Goal: Navigation & Orientation: Find specific page/section

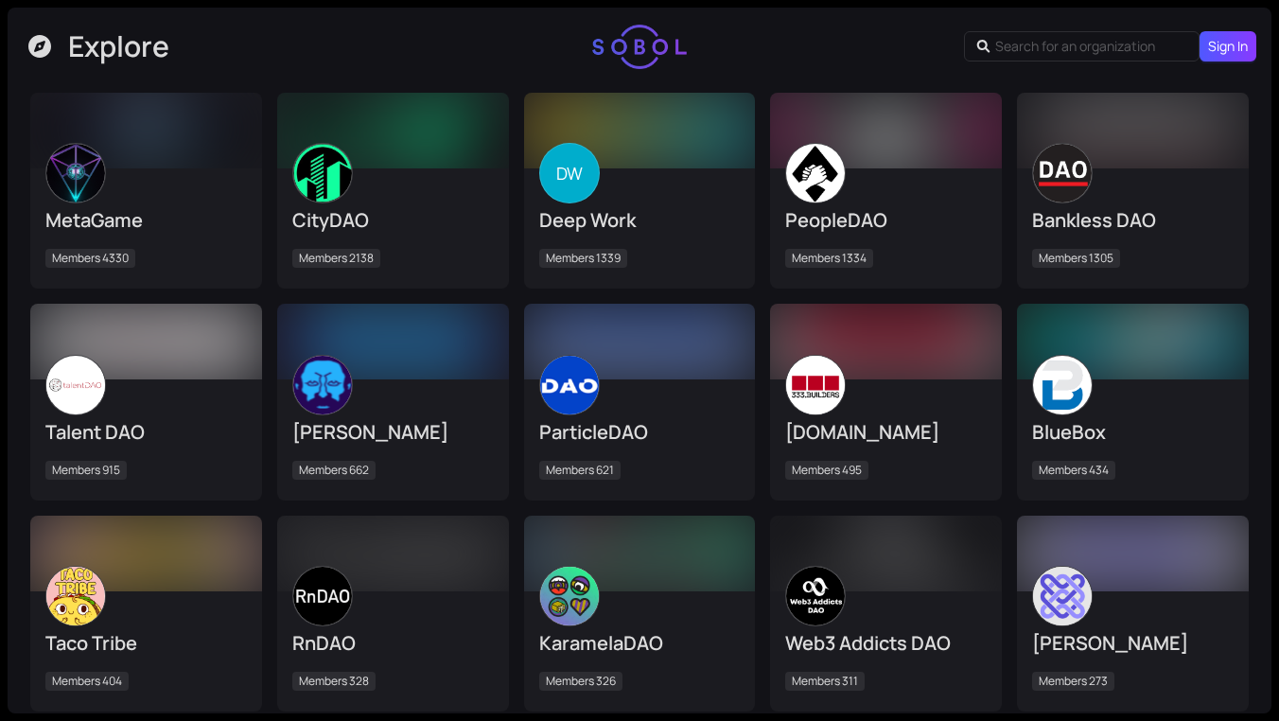
scroll to position [244, 0]
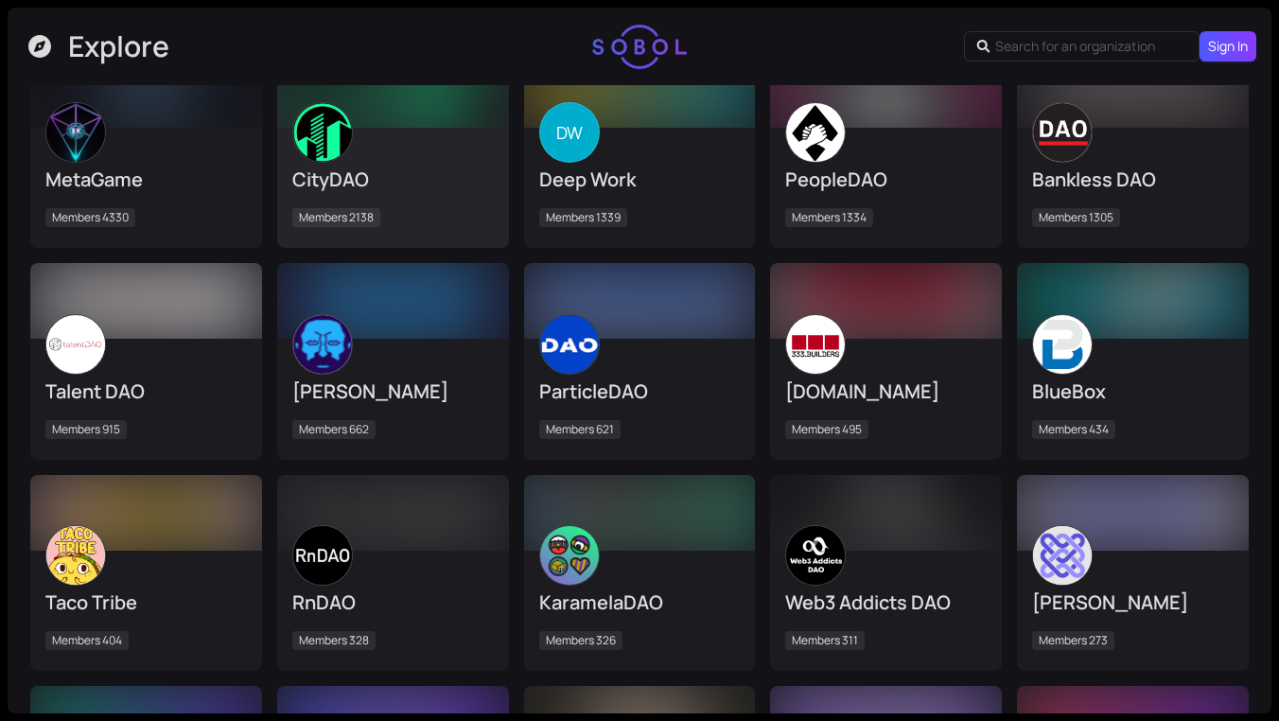
click at [414, 174] on div "CityDAO" at bounding box center [392, 179] width 201 height 26
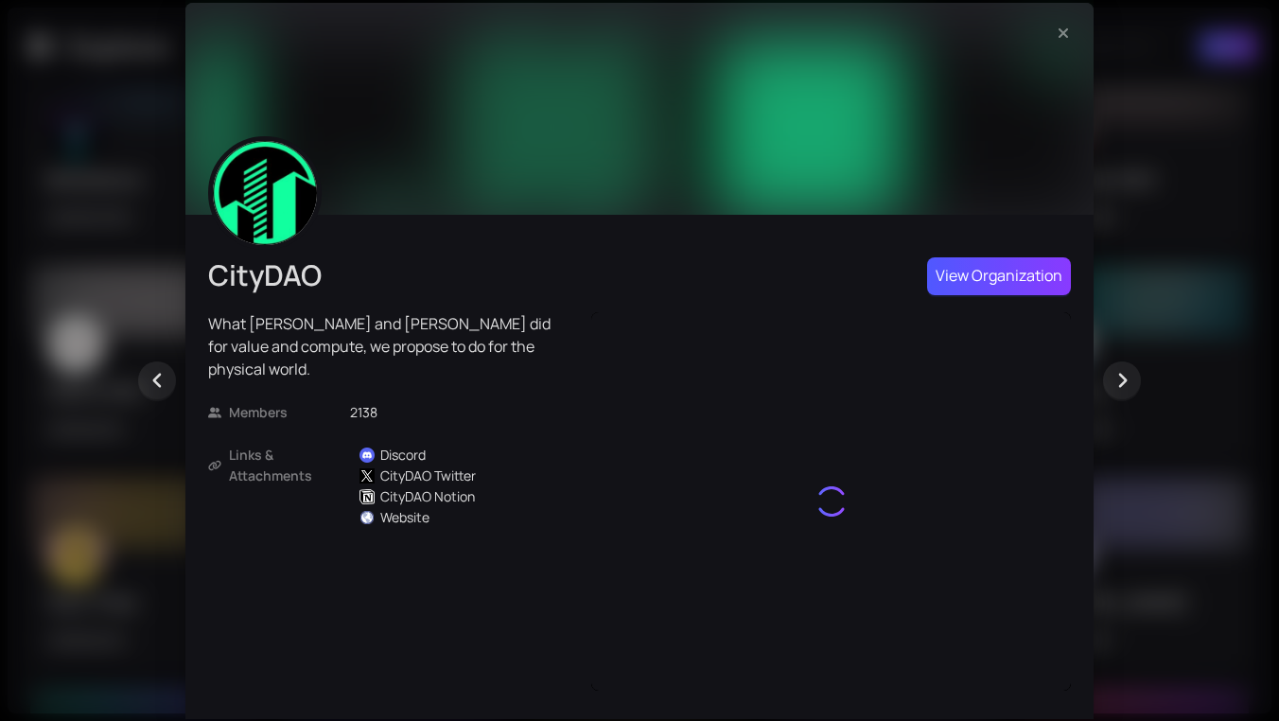
scroll to position [0, 0]
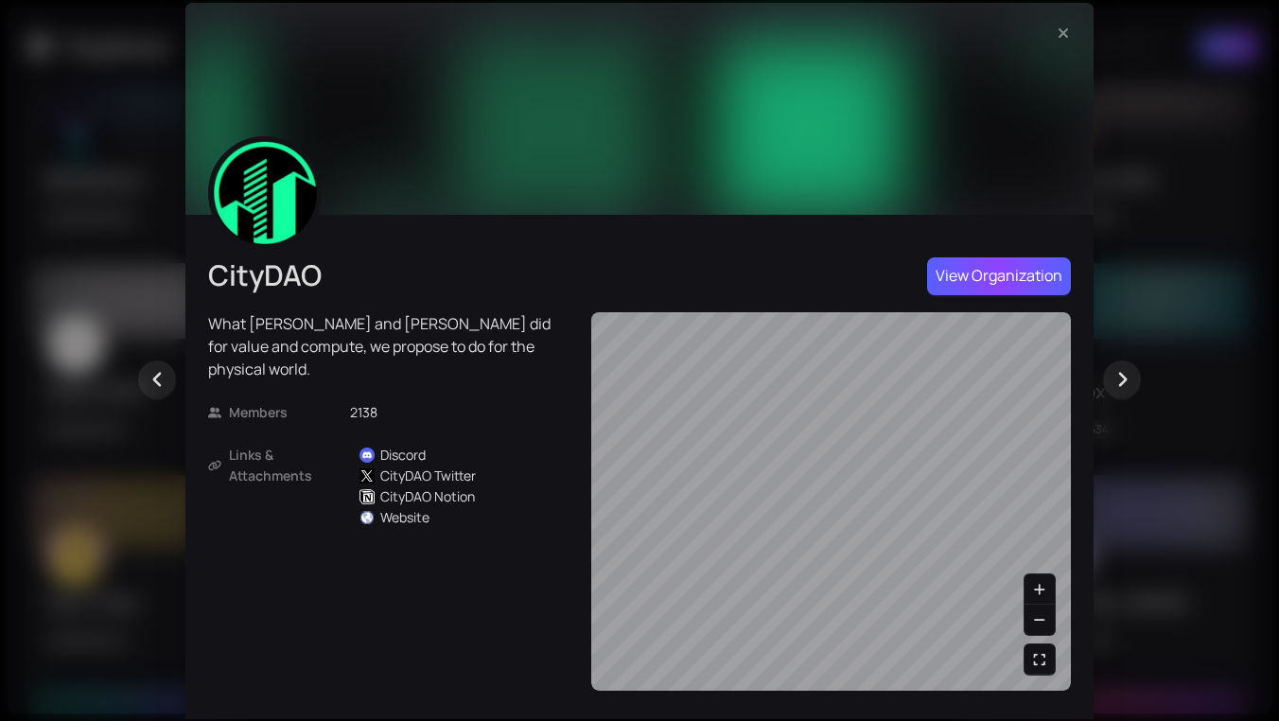
click at [977, 264] on span "View Organization" at bounding box center [999, 276] width 127 height 24
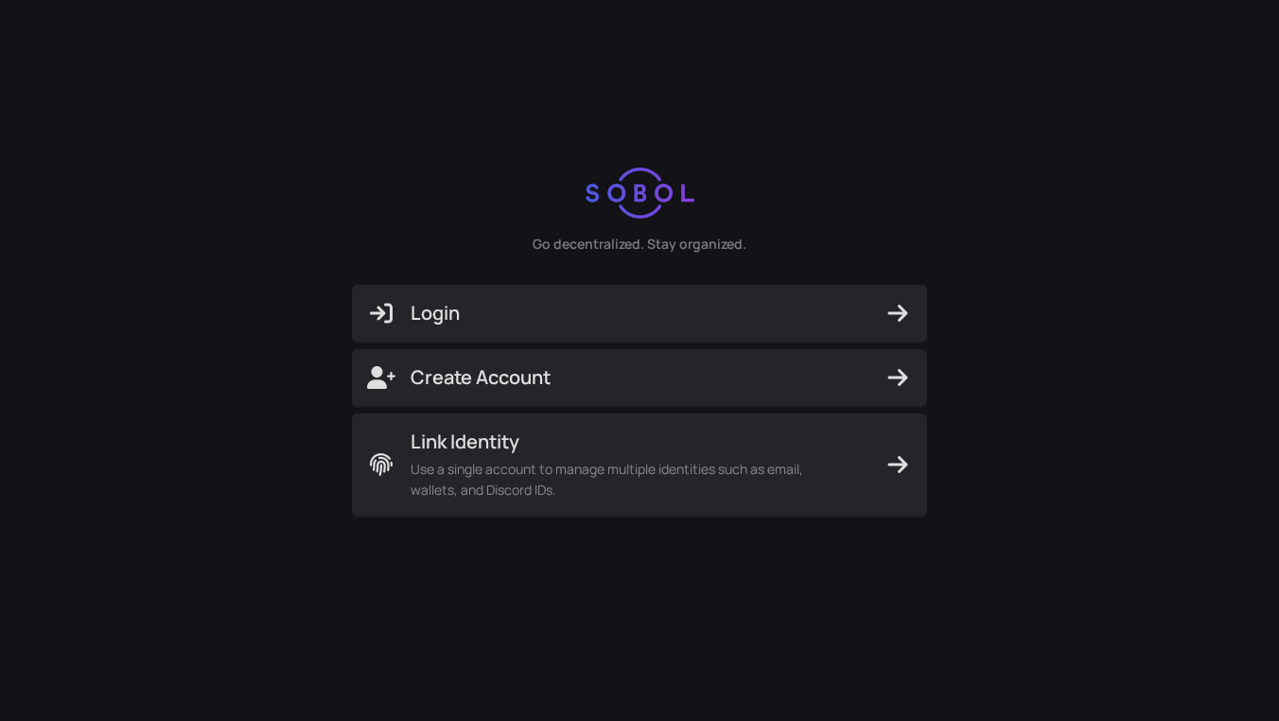
click at [259, 365] on div "Go decentralized. Stay organized. Login Create Account Link Identity Use a sing…" at bounding box center [639, 341] width 1279 height 683
